Goal: Information Seeking & Learning: Find specific fact

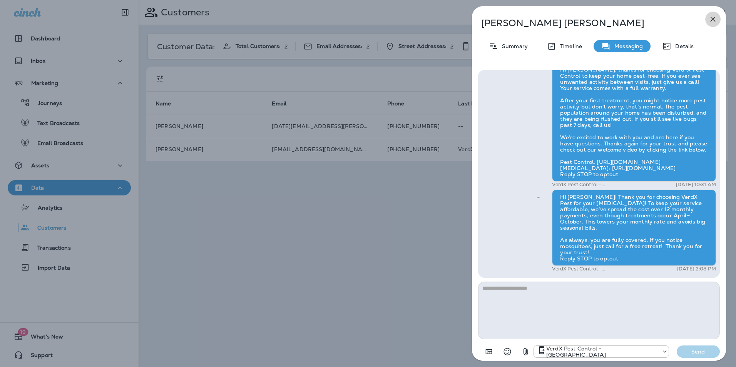
click at [714, 17] on icon "button" at bounding box center [712, 19] width 9 height 9
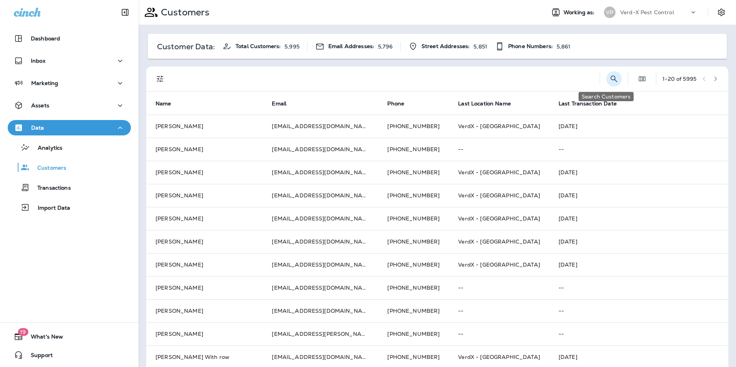
click at [609, 77] on icon "Search Customers" at bounding box center [613, 78] width 9 height 9
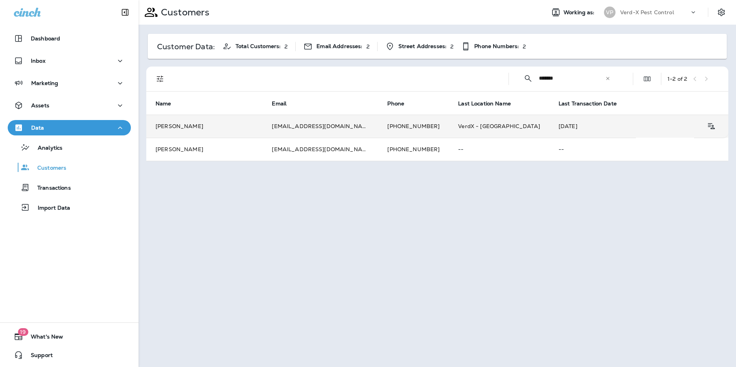
click at [271, 125] on td "dolores503@yahoo.com" at bounding box center [319, 126] width 115 height 23
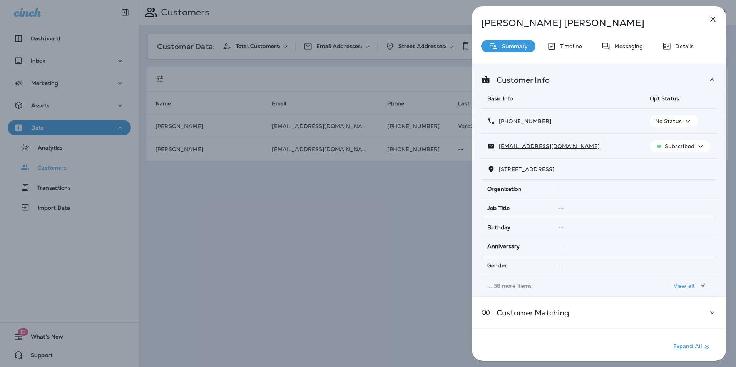
click at [621, 39] on div "Dolores O’leary Summary Timeline Messaging Details Customer Info Basic Info Opt…" at bounding box center [599, 185] width 254 height 359
click at [622, 45] on p "Messaging" at bounding box center [626, 46] width 32 height 6
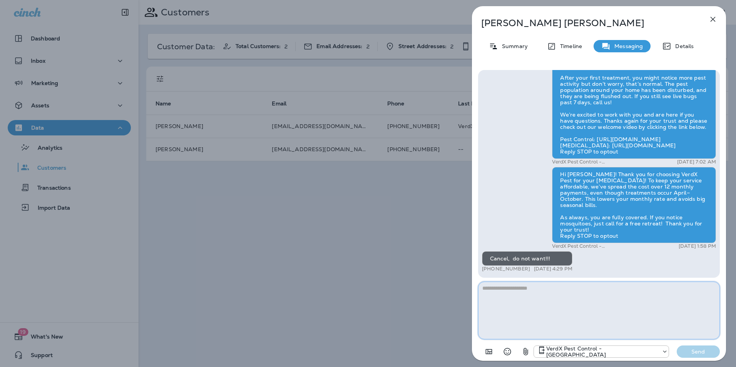
click at [505, 296] on textarea at bounding box center [599, 311] width 242 height 58
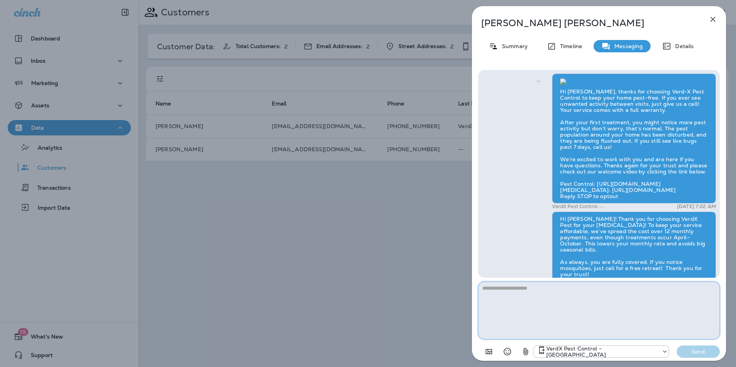
scroll to position [-192, 0]
click at [713, 19] on icon "button" at bounding box center [712, 19] width 9 height 9
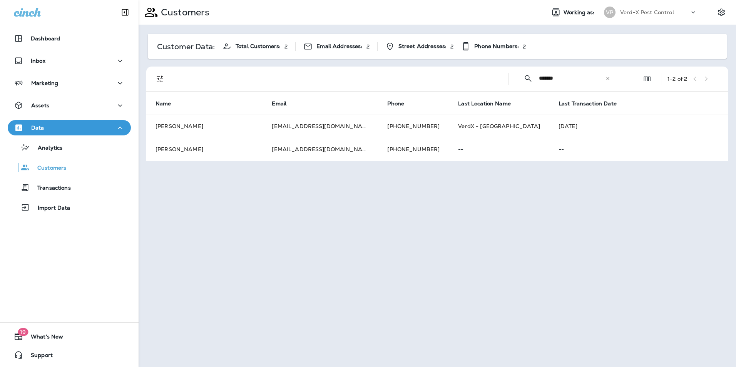
drag, startPoint x: 567, startPoint y: 75, endPoint x: 477, endPoint y: 73, distance: 90.4
click at [482, 78] on div "​ ******* ​ ​ 1 - 2 of 2" at bounding box center [438, 79] width 573 height 25
type input "******"
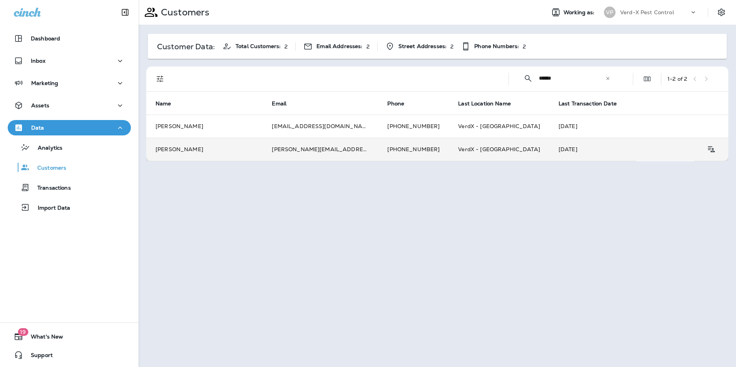
click at [323, 151] on td "samantha.s.majors@gmail.com" at bounding box center [319, 149] width 115 height 23
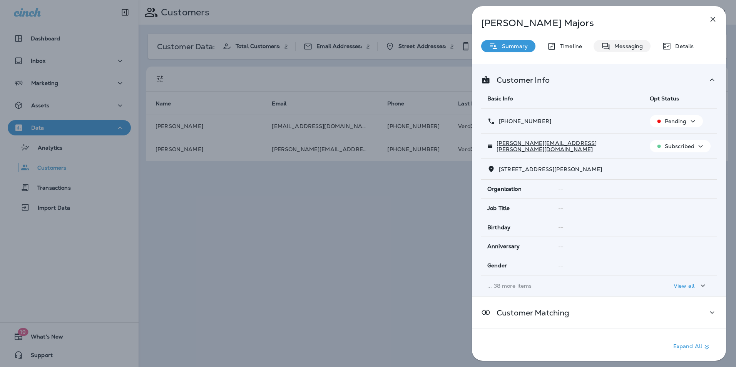
click at [627, 50] on div "Messaging" at bounding box center [621, 46] width 57 height 12
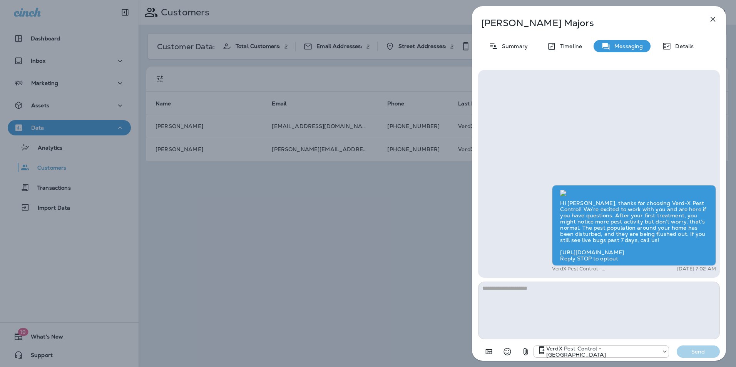
scroll to position [-38, 0]
drag, startPoint x: 567, startPoint y: 37, endPoint x: 567, endPoint y: 43, distance: 6.2
click at [567, 37] on div "Samantha Majors Summary Timeline Messaging Details Hi Samantha, thanks for choo…" at bounding box center [599, 185] width 254 height 359
click at [567, 46] on p "Timeline" at bounding box center [569, 46] width 26 height 6
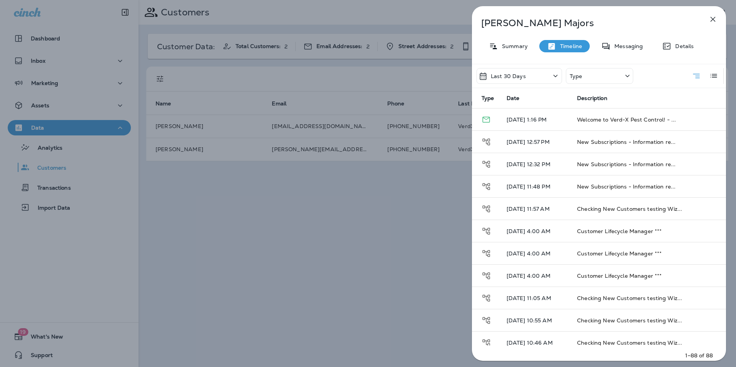
click at [712, 22] on icon "button" at bounding box center [712, 19] width 9 height 9
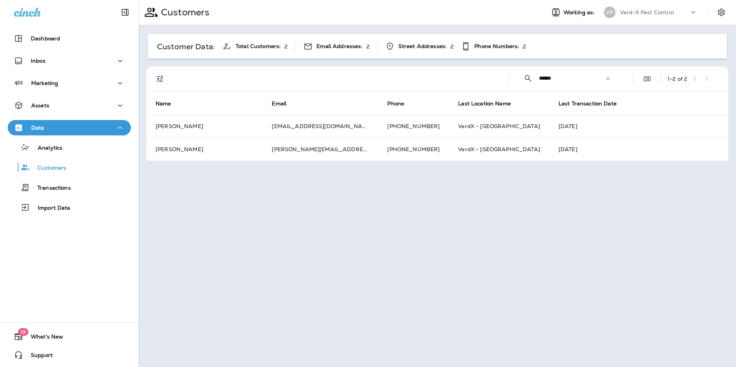
click at [608, 79] on icon at bounding box center [607, 78] width 5 height 5
click at [546, 80] on input "text" at bounding box center [579, 78] width 80 height 20
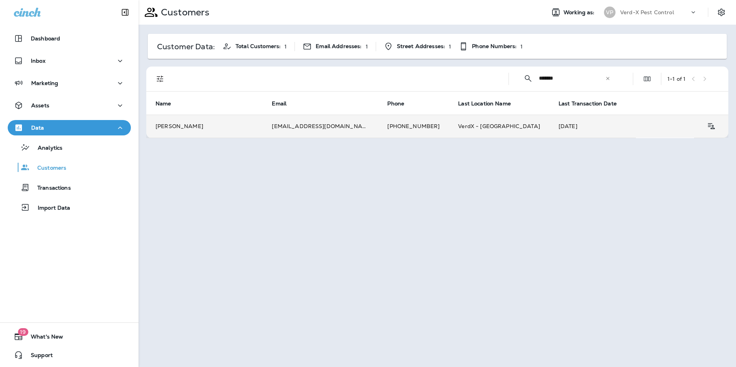
click at [285, 124] on td "ashleyheathman00@gmail.com" at bounding box center [319, 126] width 115 height 23
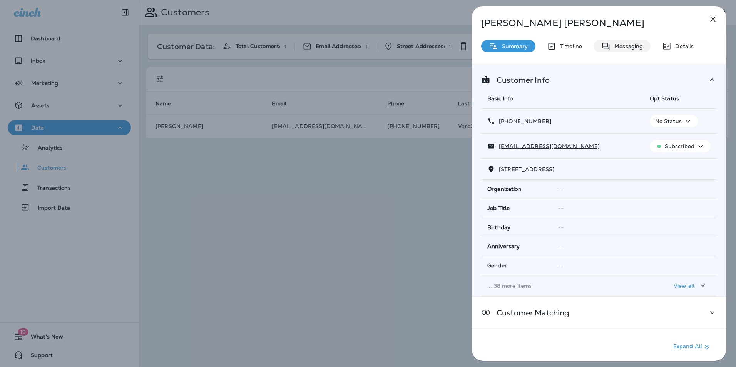
click at [619, 46] on p "Messaging" at bounding box center [626, 46] width 32 height 6
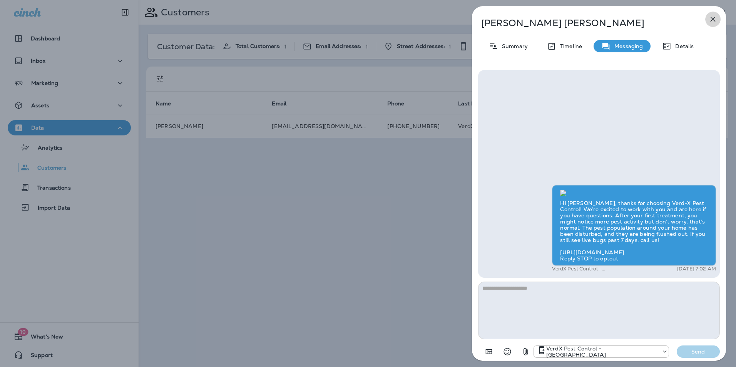
click at [713, 19] on icon "button" at bounding box center [712, 19] width 5 height 5
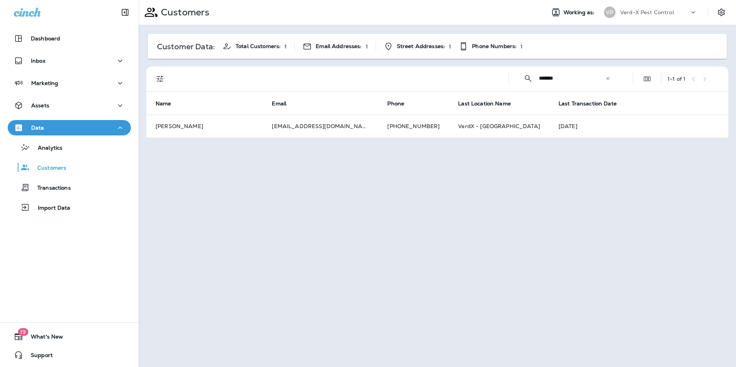
drag, startPoint x: 574, startPoint y: 79, endPoint x: 440, endPoint y: 85, distance: 134.4
click at [464, 92] on div "​ ******* ​ ​ 1 - 1 of 1 Name Email Phone Last Location Name Last Transaction D…" at bounding box center [437, 103] width 582 height 72
type input "**********"
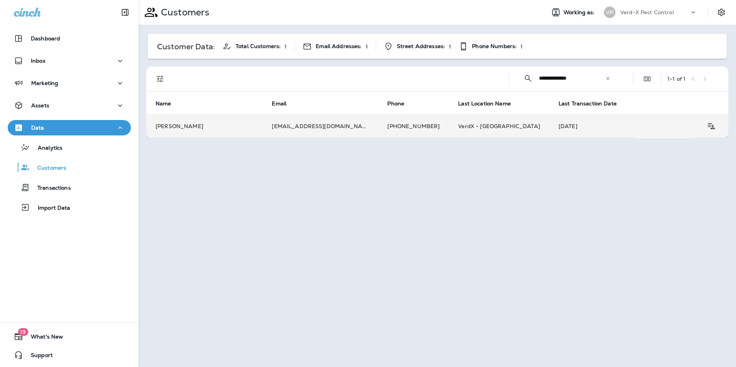
click at [333, 120] on td "twothumbsupmovers77@gmail.com" at bounding box center [319, 126] width 115 height 23
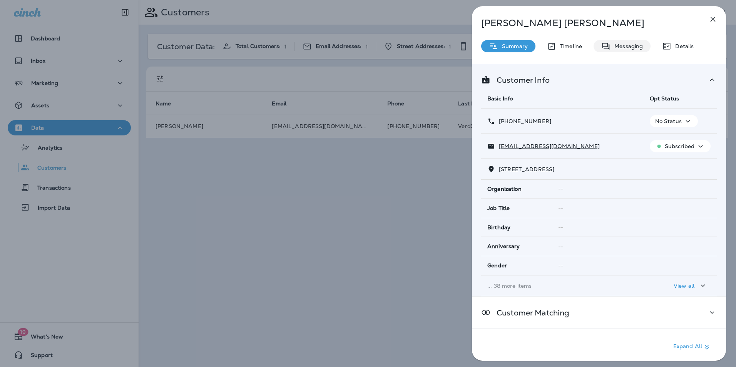
click at [627, 44] on p "Messaging" at bounding box center [626, 46] width 32 height 6
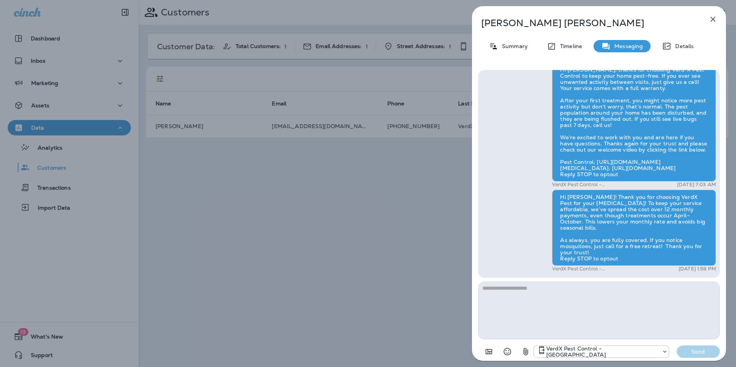
click at [711, 21] on icon "button" at bounding box center [712, 19] width 5 height 5
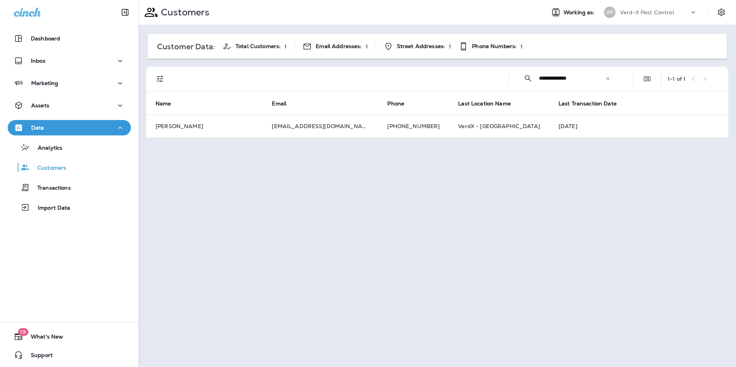
click at [606, 77] on icon at bounding box center [607, 78] width 3 height 3
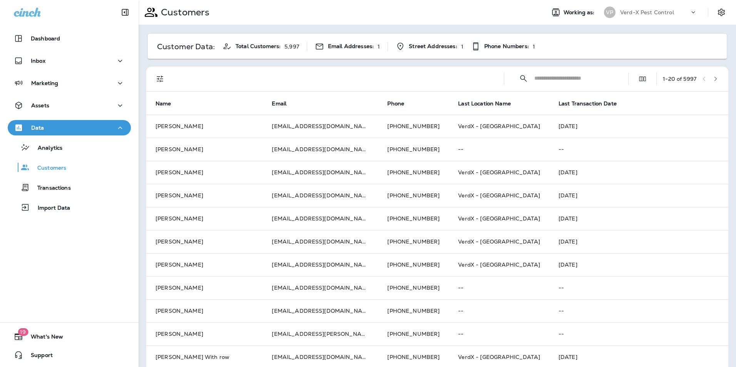
click at [568, 82] on input "text" at bounding box center [574, 78] width 80 height 20
type input "*"
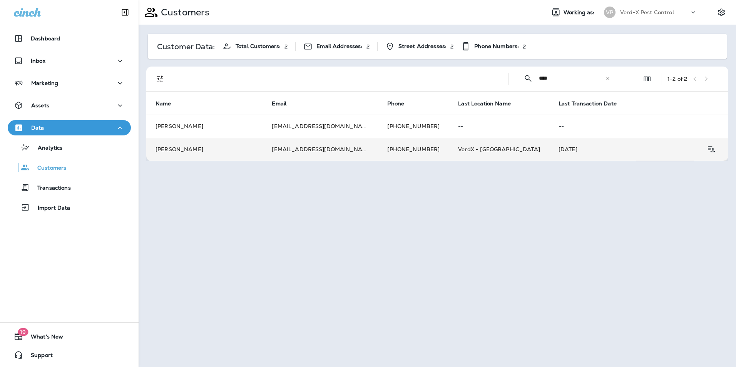
type input "****"
click at [237, 149] on td "Christopher Gore" at bounding box center [204, 149] width 116 height 23
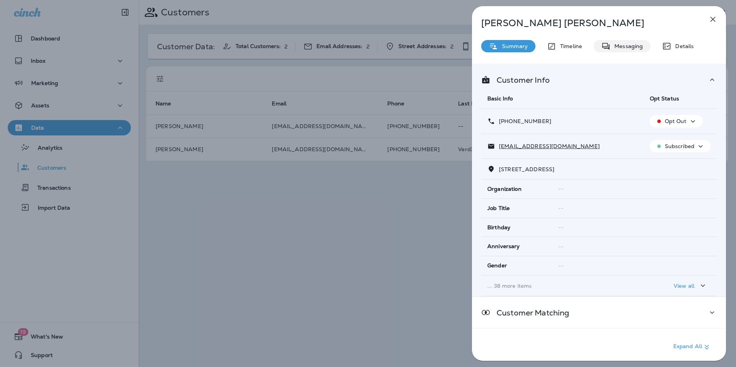
click at [647, 47] on div "Messaging" at bounding box center [621, 46] width 57 height 12
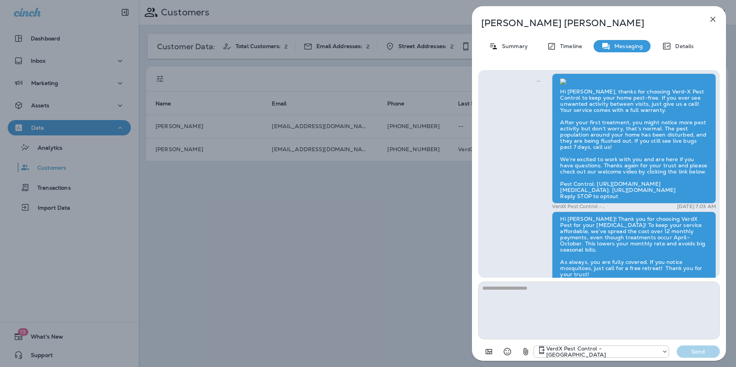
scroll to position [-528, 0]
